Goal: Transaction & Acquisition: Obtain resource

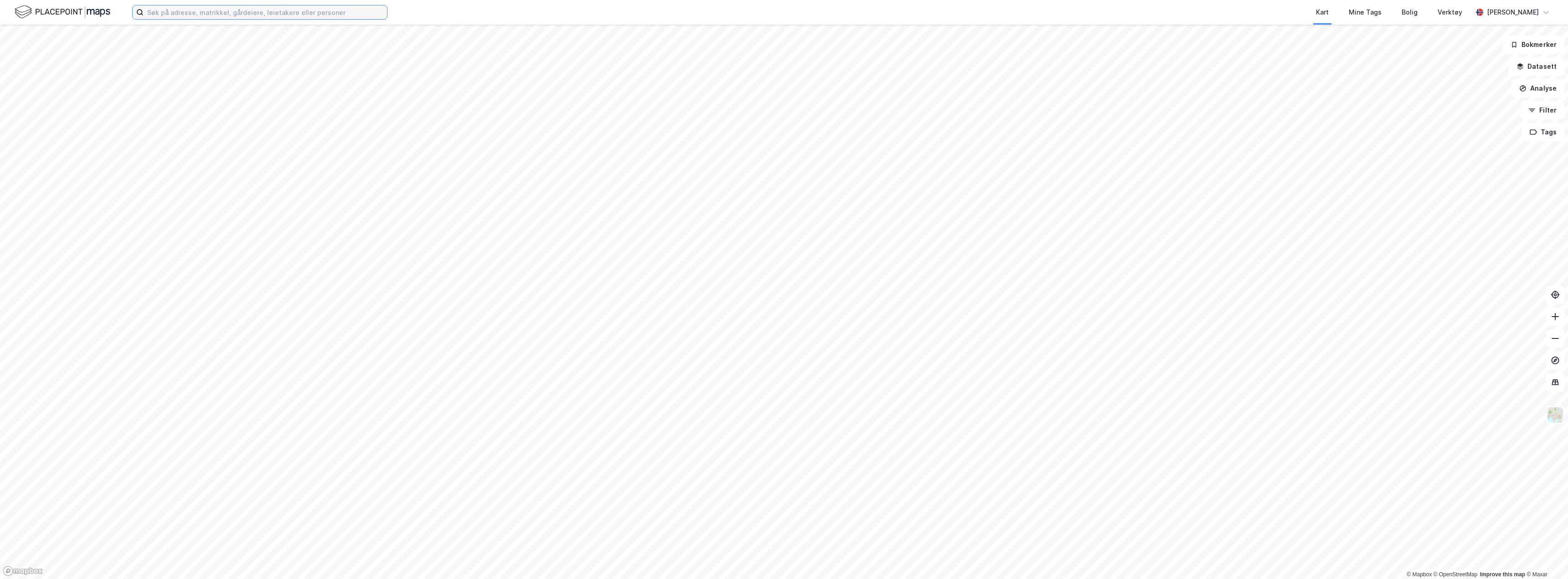
click at [234, 18] on input at bounding box center [265, 12] width 243 height 13
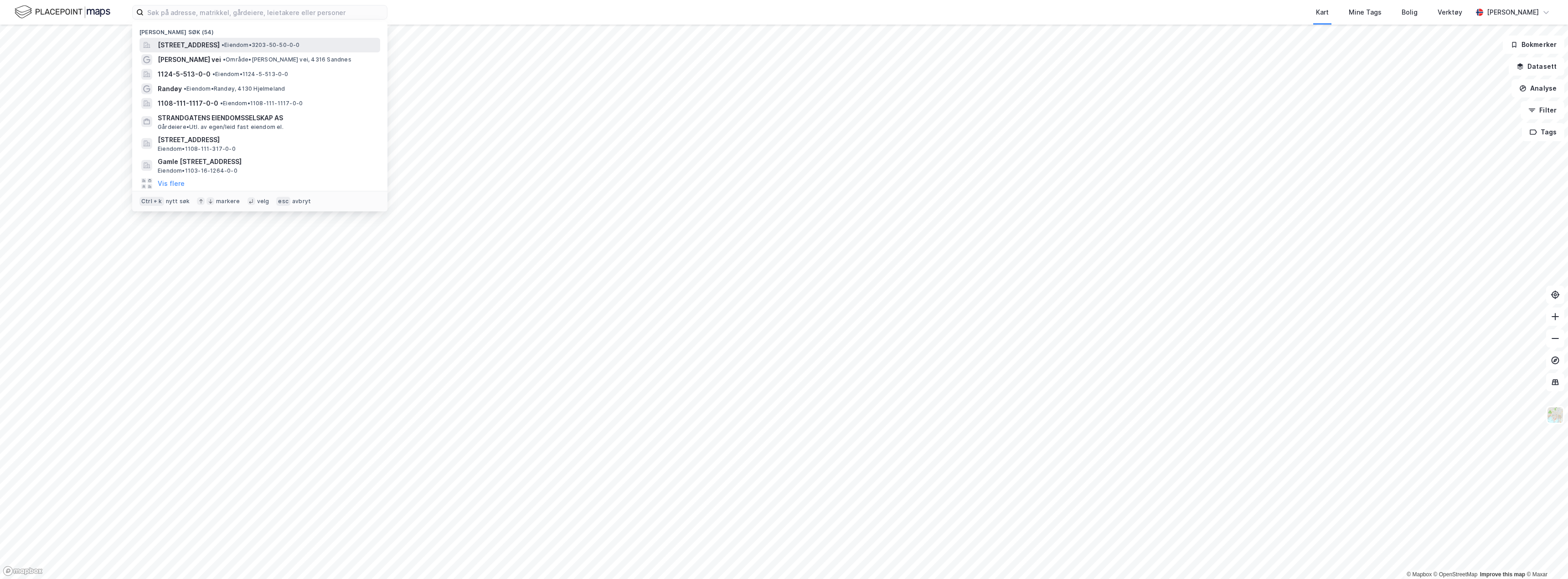
click at [220, 45] on span "[STREET_ADDRESS]" at bounding box center [188, 45] width 62 height 11
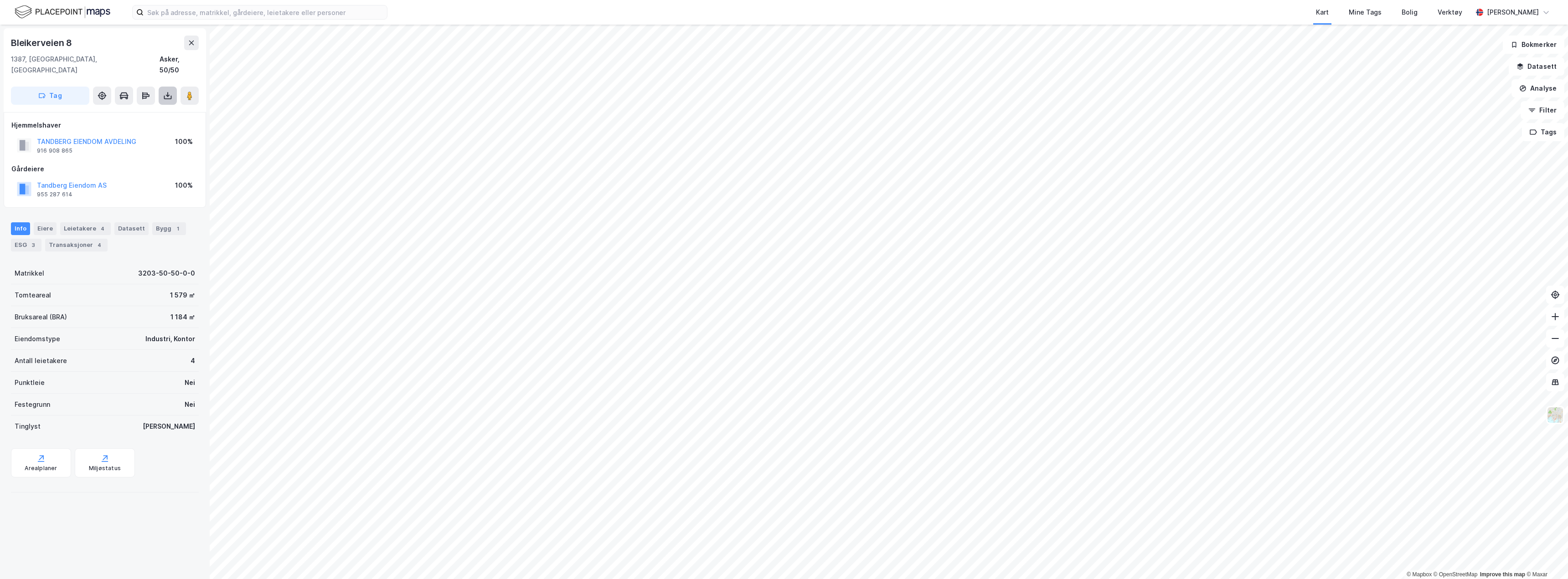
click at [171, 95] on icon at bounding box center [168, 97] width 7 height 4
click at [145, 110] on div "Last ned grunnbok" at bounding box center [122, 114] width 53 height 7
